Goal: Task Accomplishment & Management: Manage account settings

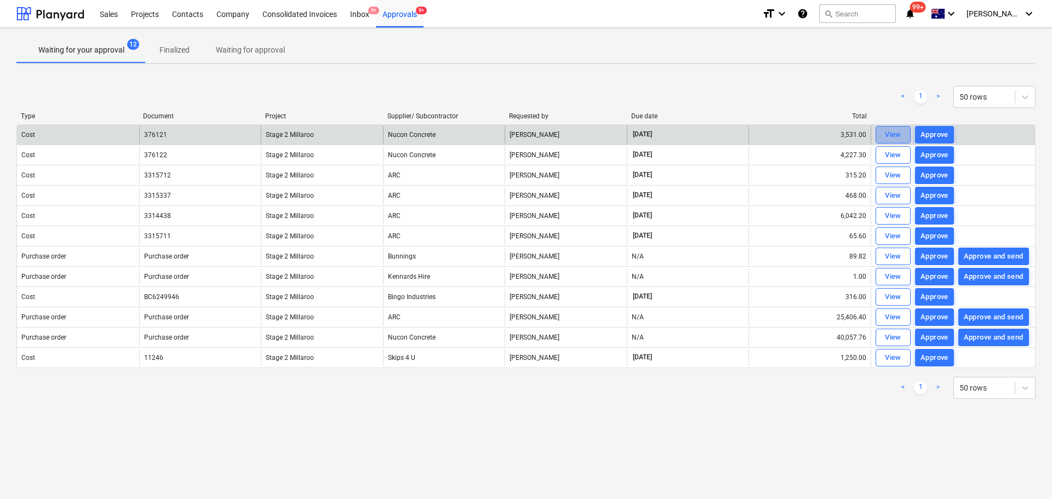
click at [894, 135] on div "View" at bounding box center [893, 135] width 16 height 13
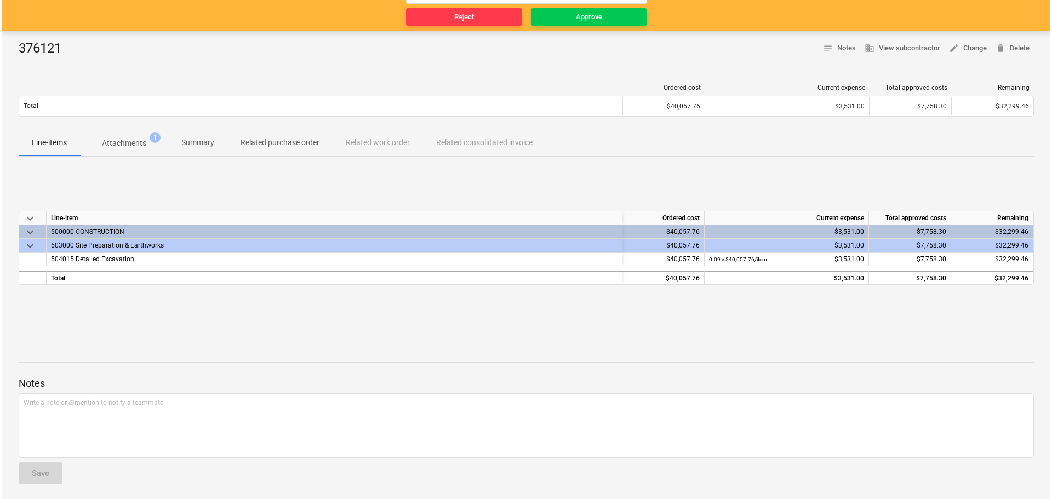
scroll to position [121, 0]
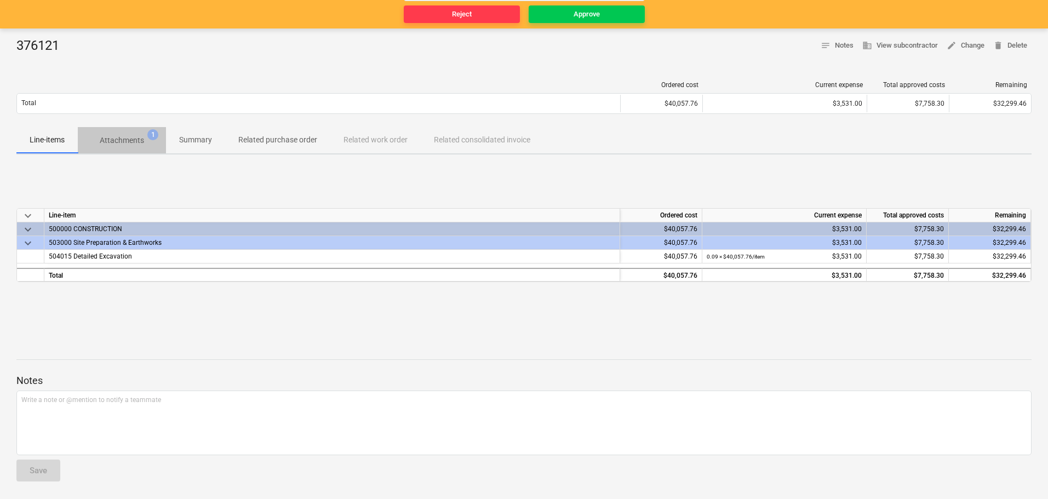
click at [124, 145] on p "Attachments" at bounding box center [122, 141] width 44 height 12
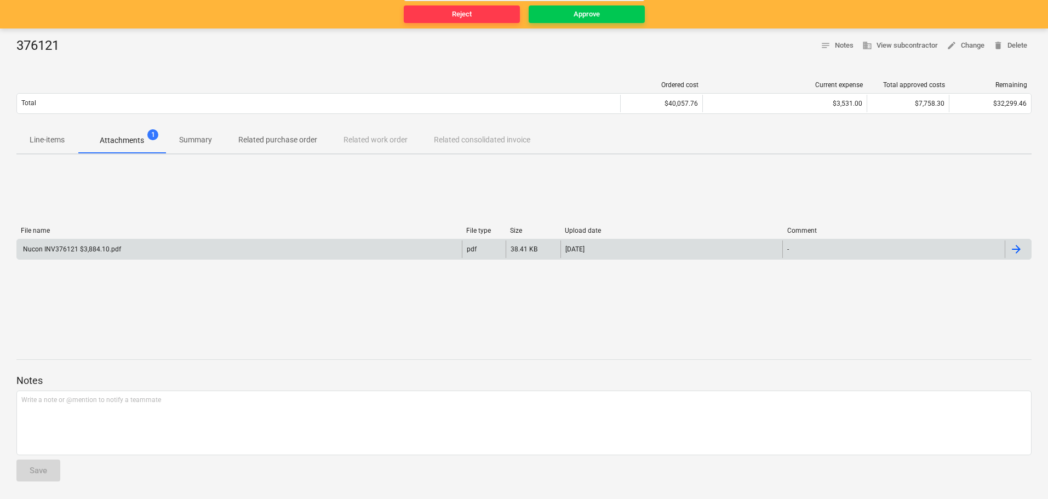
click at [71, 247] on div "Nucon INV376121 $3,884.10.pdf" at bounding box center [71, 250] width 100 height 8
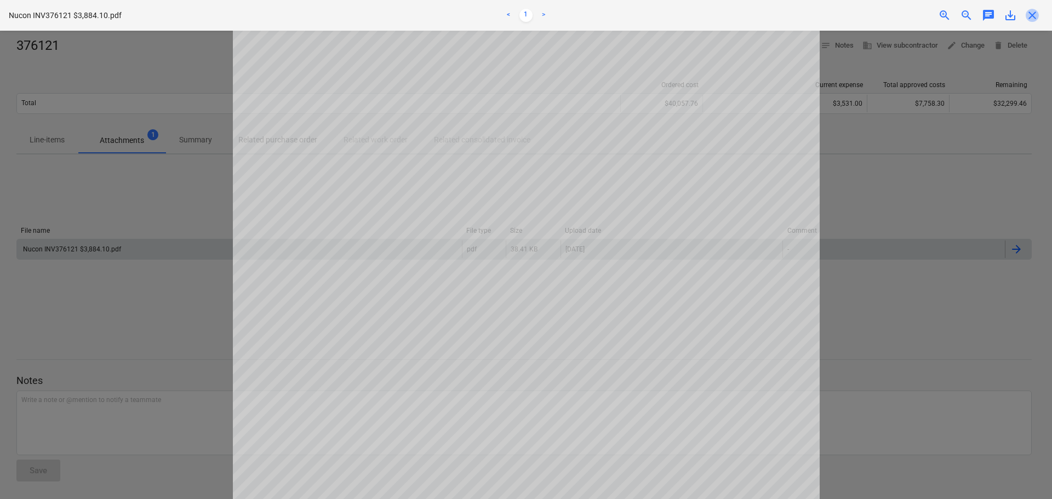
click at [1032, 15] on span "close" at bounding box center [1032, 15] width 13 height 13
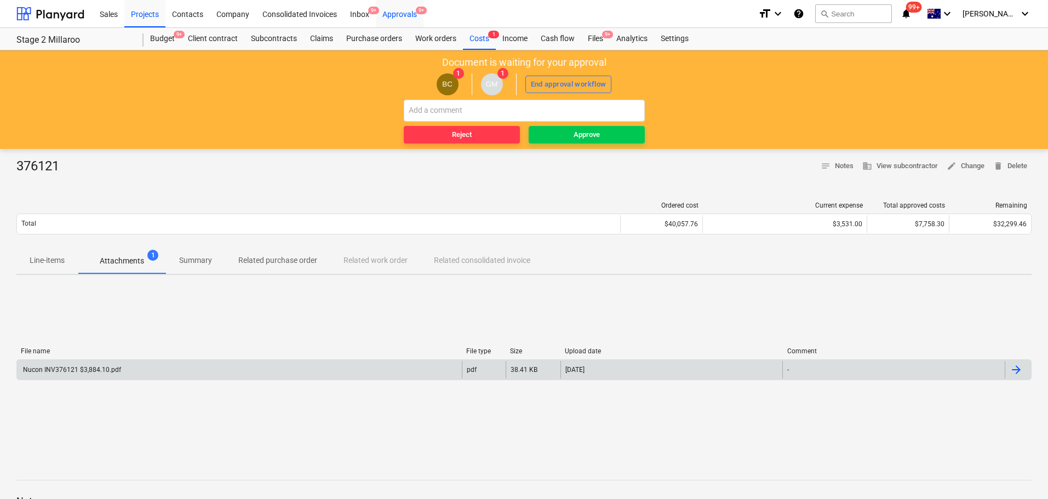
click at [403, 13] on div "Approvals 9+" at bounding box center [400, 13] width 48 height 28
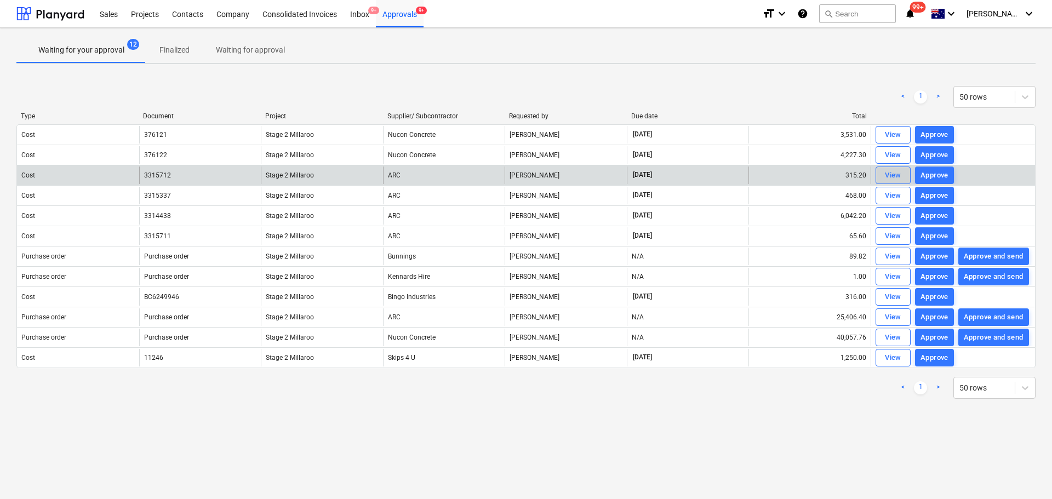
click at [901, 174] on div "View" at bounding box center [893, 175] width 16 height 13
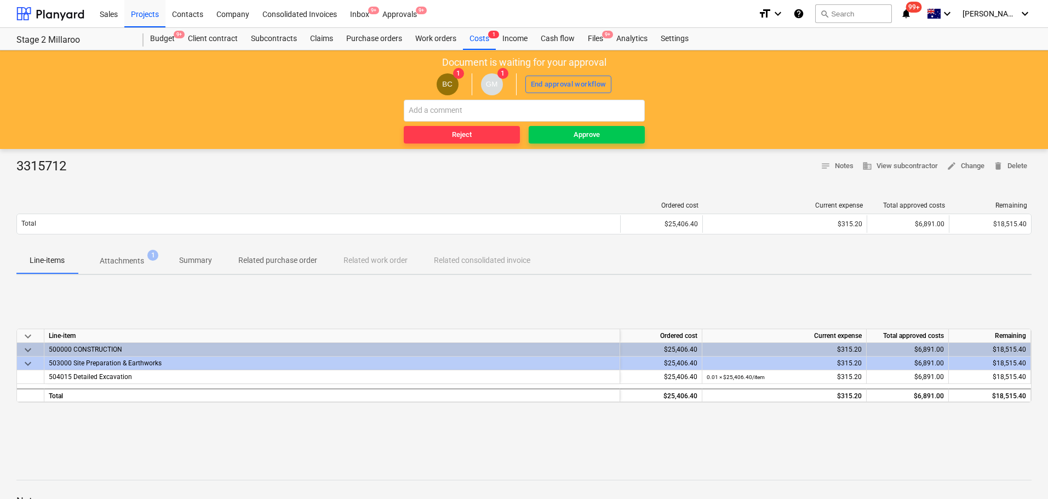
click at [134, 260] on p "Attachments" at bounding box center [122, 261] width 44 height 12
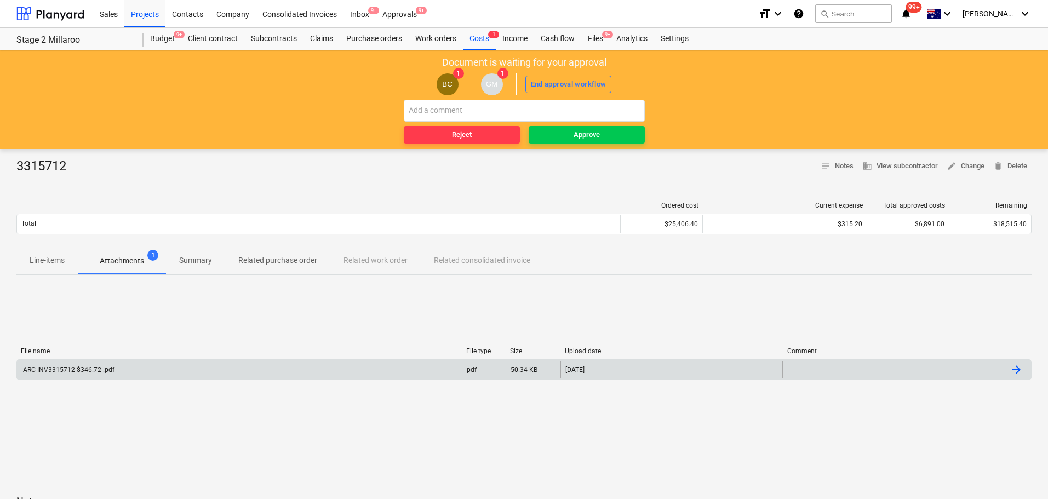
click at [83, 366] on div "ARC INV3315712 $346.72 .pdf" at bounding box center [67, 370] width 93 height 8
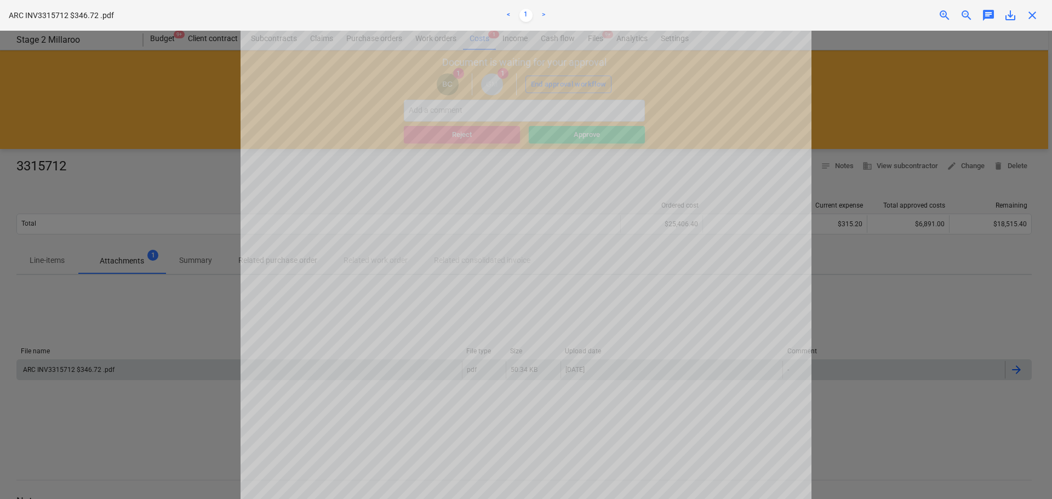
click at [1031, 14] on span "close" at bounding box center [1032, 15] width 13 height 13
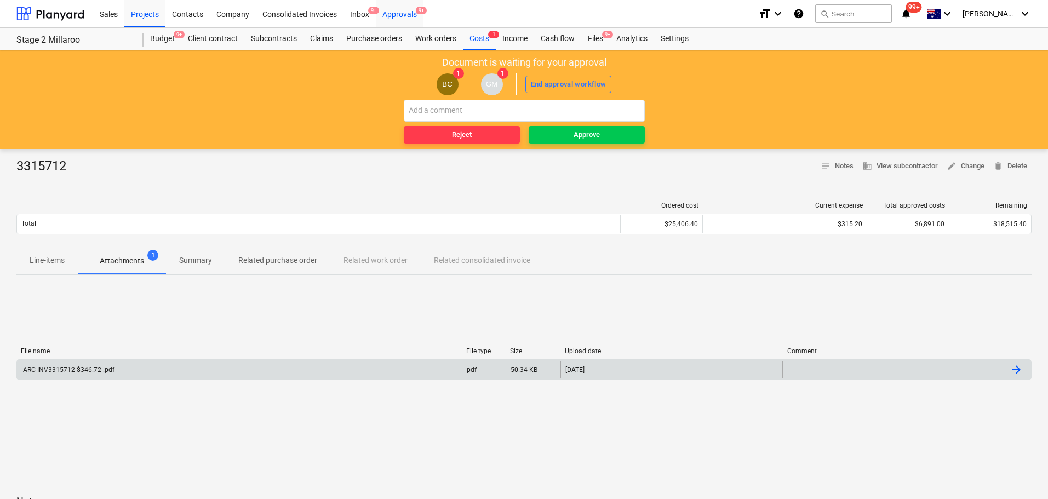
click at [398, 11] on div "Approvals 9+" at bounding box center [400, 13] width 48 height 28
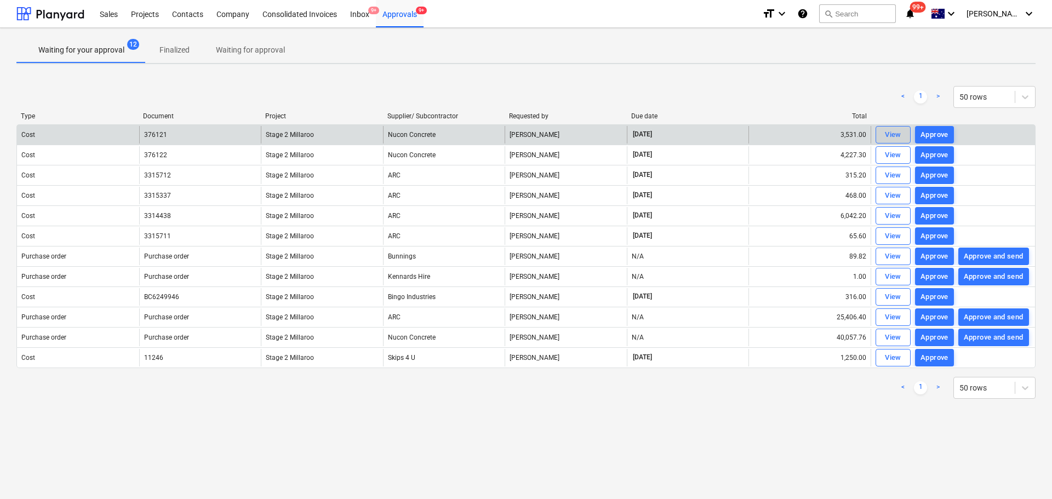
click at [886, 134] on div "View" at bounding box center [893, 135] width 16 height 13
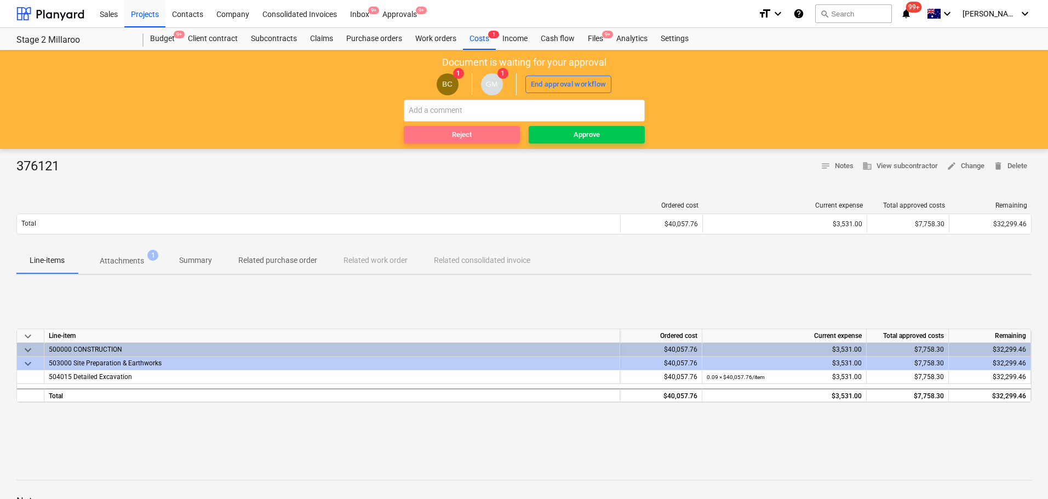
click at [454, 134] on div "Reject" at bounding box center [462, 135] width 20 height 13
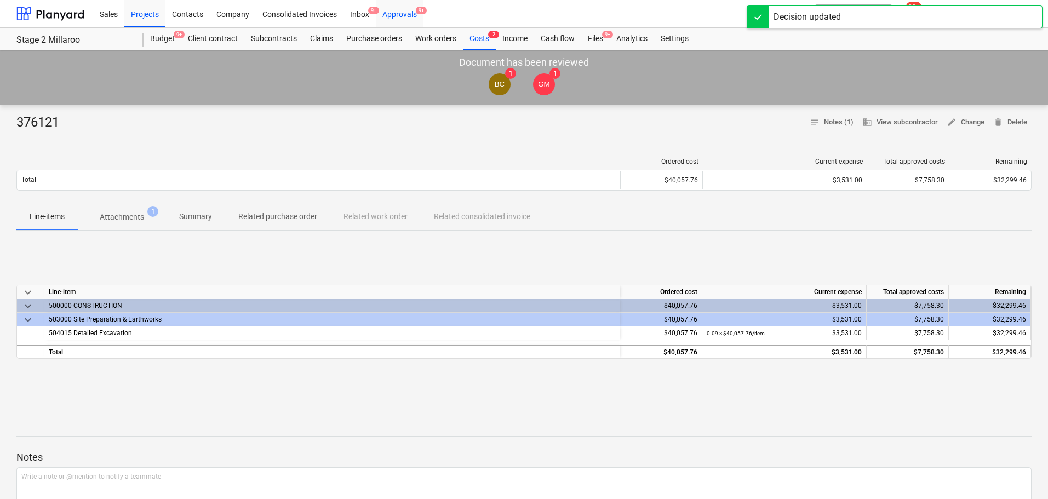
click at [400, 10] on div "Approvals 9+" at bounding box center [400, 13] width 48 height 28
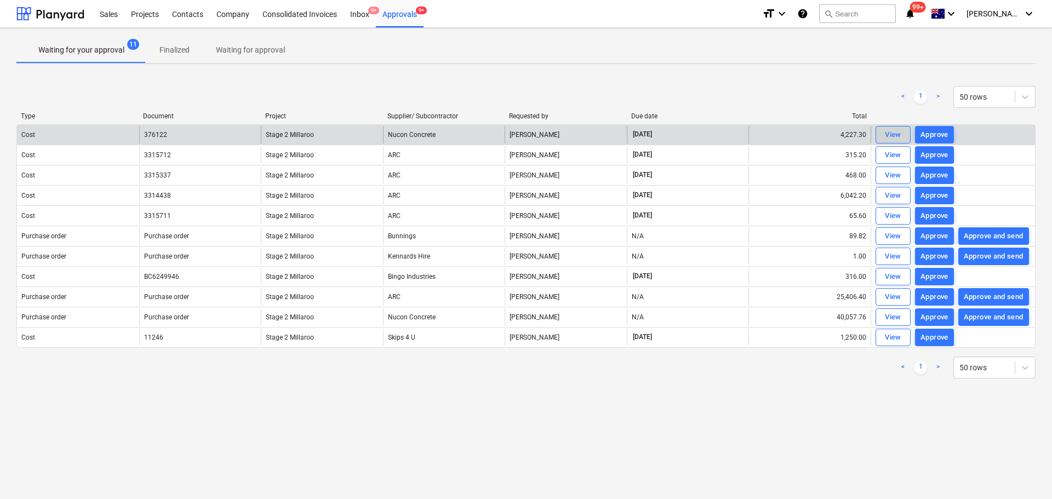
click at [889, 135] on div "View" at bounding box center [893, 135] width 16 height 13
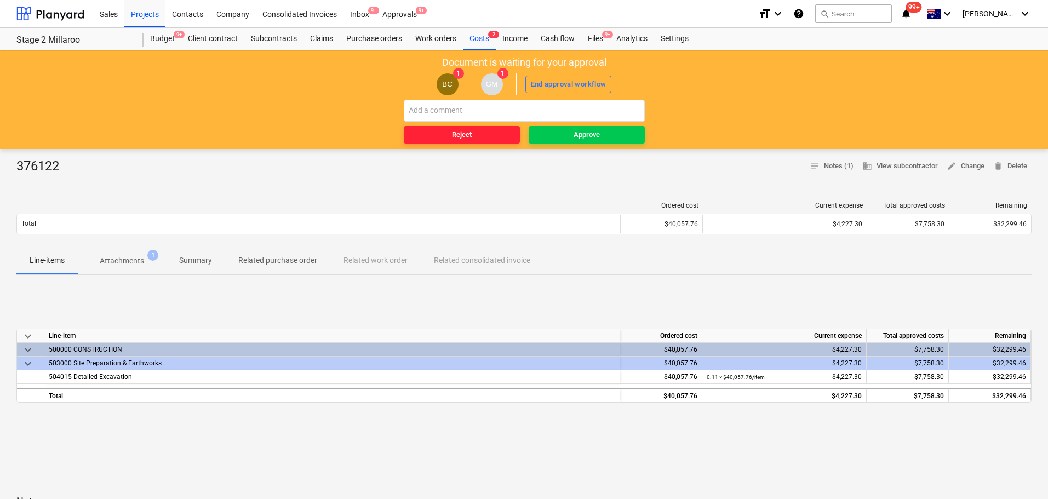
click at [465, 134] on div "Reject" at bounding box center [462, 135] width 20 height 13
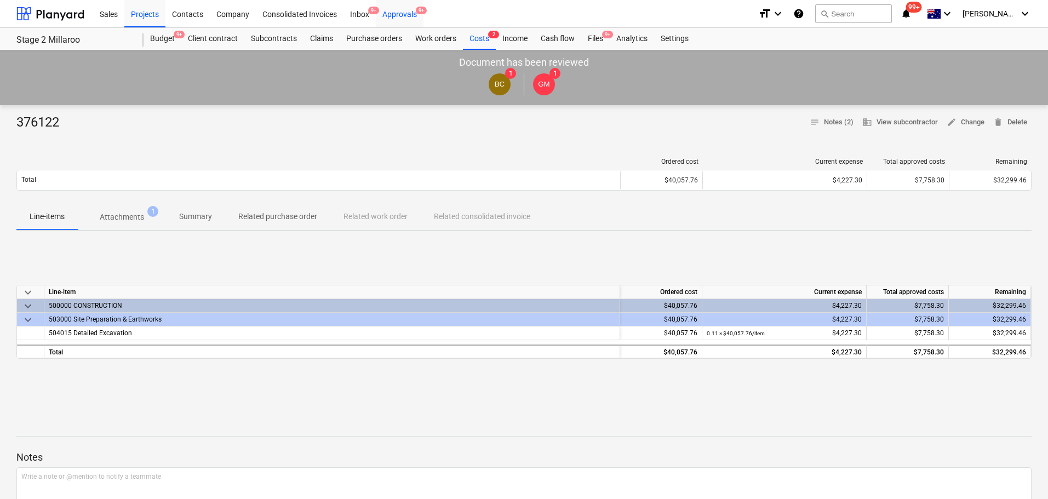
click at [402, 14] on div "Approvals 9+" at bounding box center [400, 13] width 48 height 28
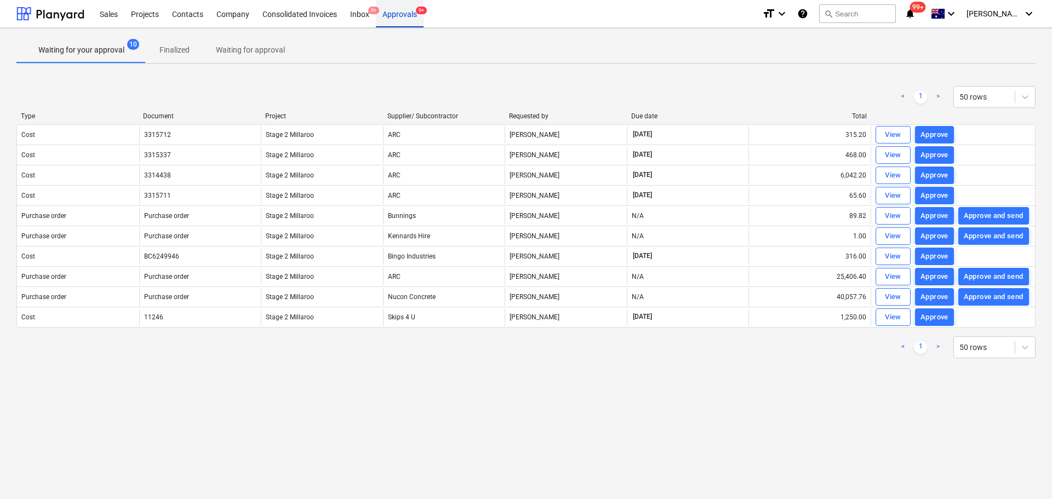
click at [398, 18] on div "Approvals 9+" at bounding box center [400, 13] width 48 height 28
